Goal: Find specific page/section: Find specific page/section

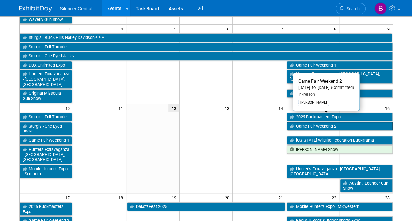
click at [303, 122] on link "Game Fair Weekend 2" at bounding box center [340, 126] width 106 height 9
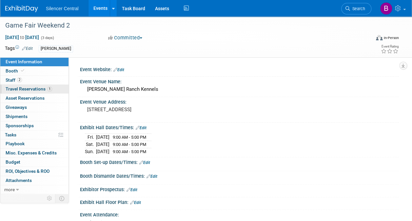
click at [49, 89] on span "1" at bounding box center [49, 89] width 5 height 5
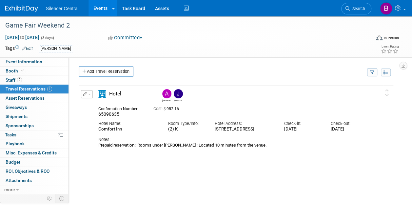
click at [26, 13] on div "Silencer Central Events Add Event Bulk Upload Events Shareable Event Boards Rec…" at bounding box center [202, 8] width 394 height 16
click at [26, 10] on img at bounding box center [21, 9] width 33 height 7
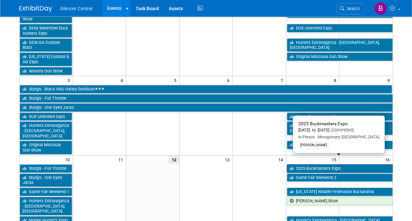
scroll to position [96, 0]
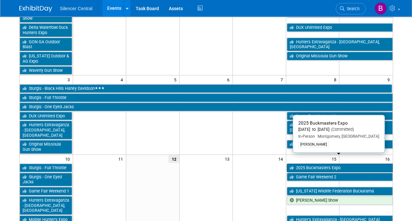
click at [312, 164] on link "2025 Buckmasters Expo" at bounding box center [340, 168] width 106 height 9
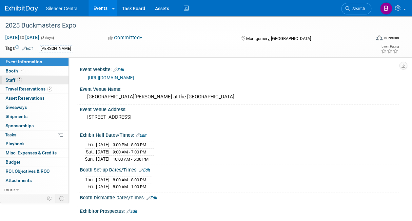
click at [47, 81] on link "2 Staff 2" at bounding box center [34, 80] width 68 height 9
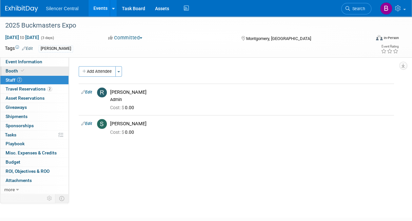
click at [44, 69] on link "Booth" at bounding box center [34, 71] width 68 height 9
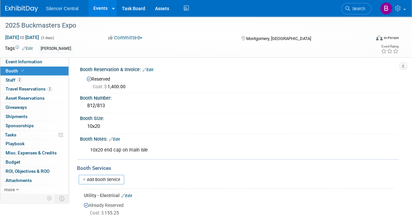
click at [28, 9] on img at bounding box center [21, 9] width 33 height 7
